Goal: Obtain resource: Obtain resource

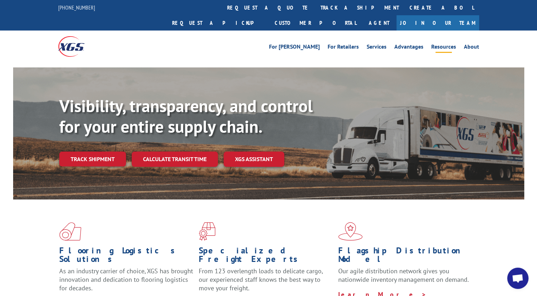
click at [438, 44] on link "Resources" at bounding box center [443, 48] width 25 height 8
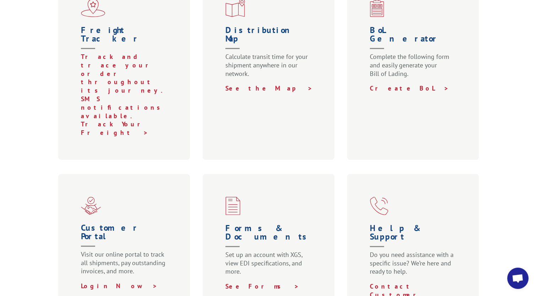
scroll to position [301, 0]
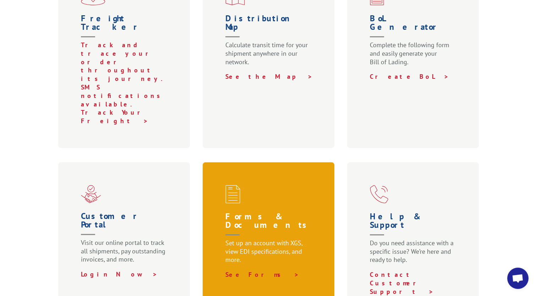
click at [241, 212] on h1 "Forms & Documents" at bounding box center [269, 225] width 89 height 27
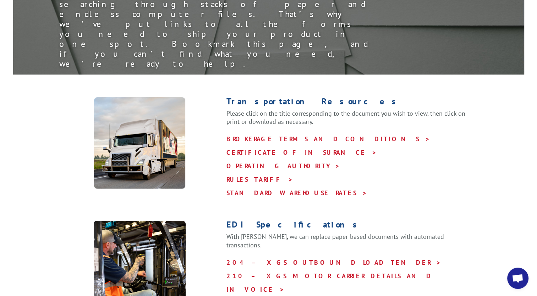
scroll to position [148, 0]
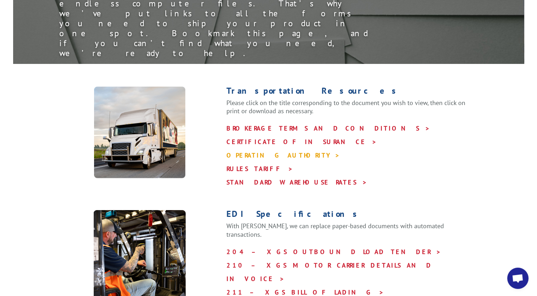
click at [258, 151] on link "OPERATING AUTHORITY >" at bounding box center [283, 155] width 114 height 8
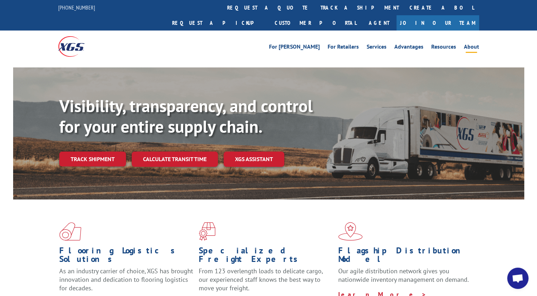
click at [471, 44] on link "About" at bounding box center [471, 48] width 15 height 8
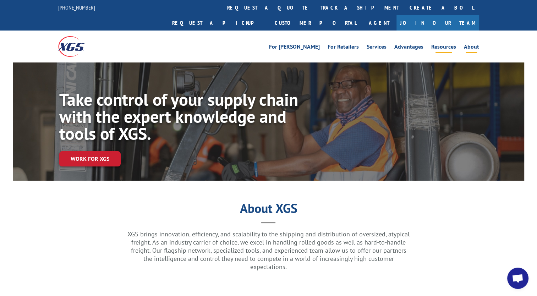
click at [443, 44] on link "Resources" at bounding box center [443, 48] width 25 height 8
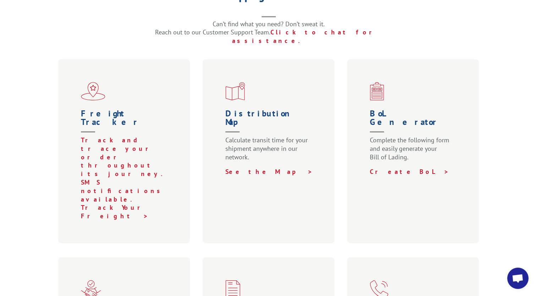
scroll to position [207, 0]
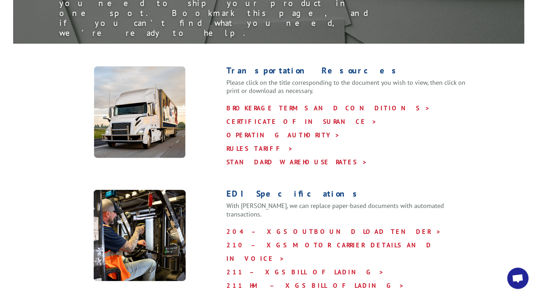
scroll to position [174, 0]
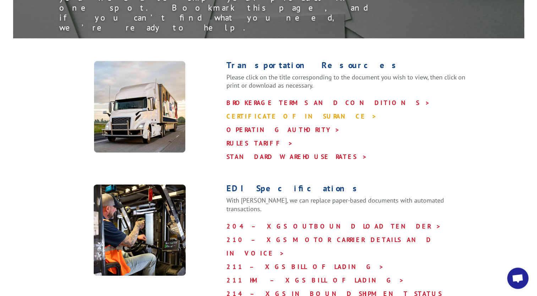
click at [267, 112] on link "CERTIFICATE OF INSURANCE >" at bounding box center [301, 116] width 150 height 8
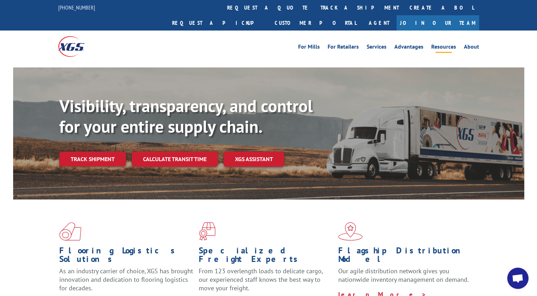
click at [443, 44] on link "Resources" at bounding box center [443, 48] width 25 height 8
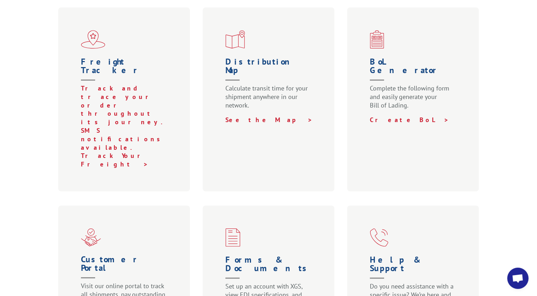
scroll to position [260, 0]
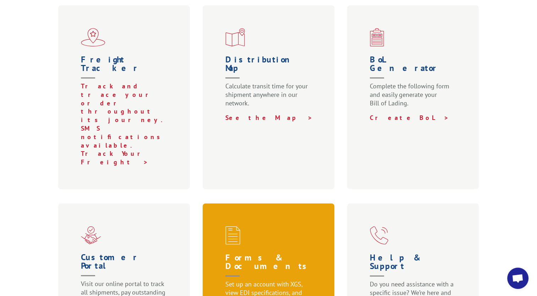
click at [255, 253] on h1 "Forms & Documents" at bounding box center [269, 266] width 89 height 27
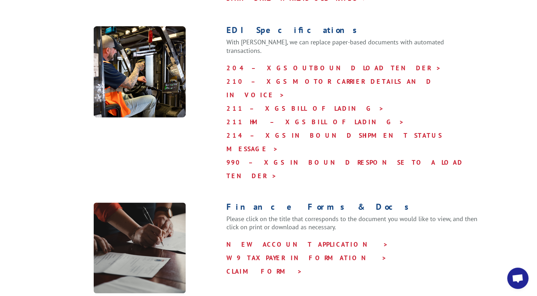
scroll to position [336, 0]
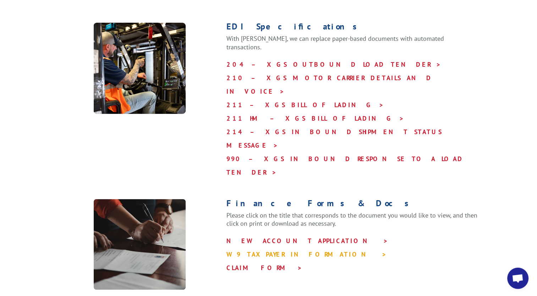
click at [261, 250] on link "W9 TAXPAYER INFORMATION >" at bounding box center [306, 254] width 160 height 8
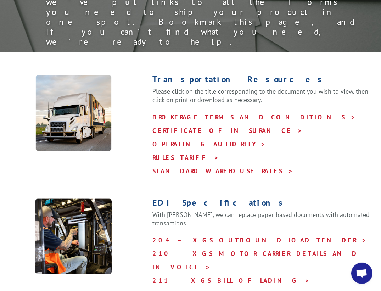
scroll to position [137, 0]
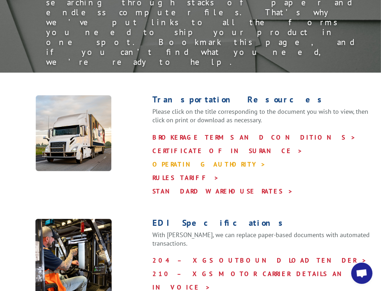
click at [190, 160] on link "OPERATING AUTHORITY >" at bounding box center [210, 164] width 114 height 8
click at [203, 147] on link "CERTIFICATE OF INSURANCE >" at bounding box center [228, 151] width 150 height 8
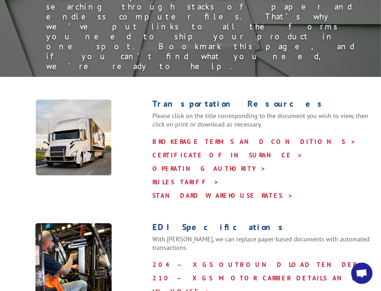
scroll to position [137, 0]
